Goal: Transaction & Acquisition: Subscribe to service/newsletter

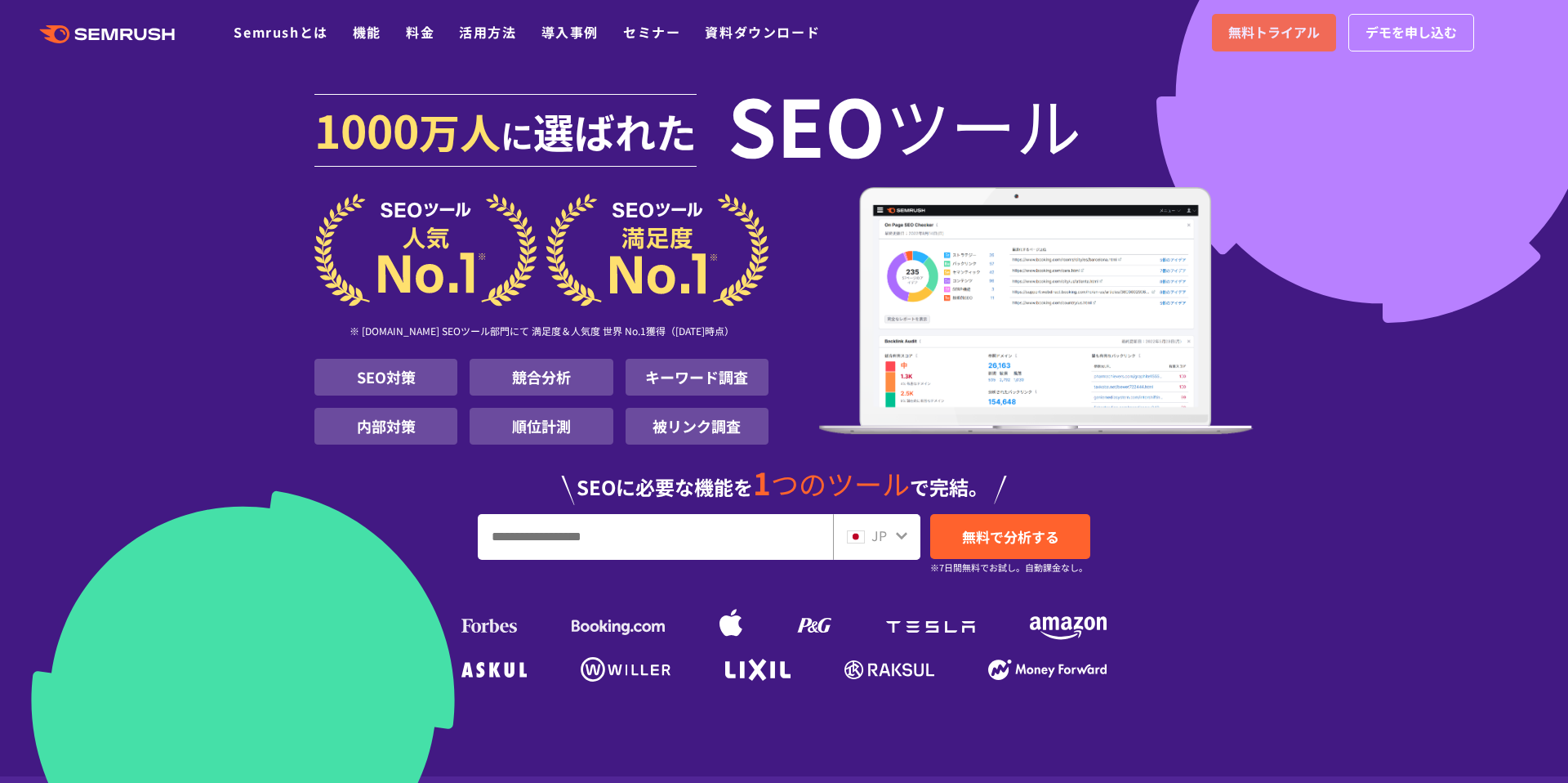
click at [1305, 26] on span "無料トライアル" at bounding box center [1274, 32] width 92 height 21
click at [1387, 39] on span "デモを申し込む" at bounding box center [1411, 32] width 92 height 21
